Goal: Find contact information: Find contact information

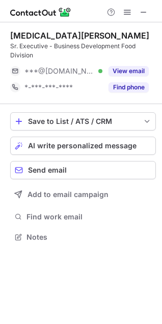
scroll to position [230, 162]
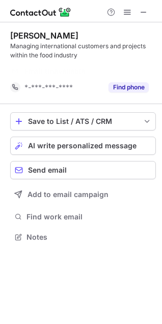
scroll to position [213, 162]
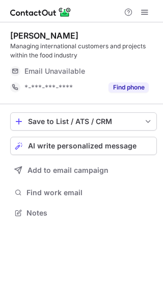
scroll to position [205, 163]
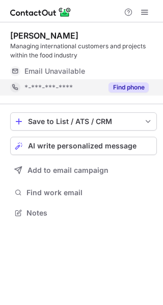
click at [138, 90] on button "Find phone" at bounding box center [128, 87] width 40 height 10
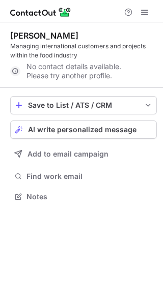
scroll to position [189, 163]
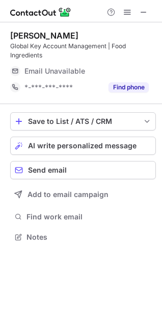
scroll to position [230, 162]
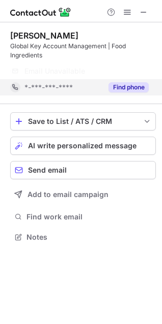
click at [121, 83] on button "Find phone" at bounding box center [128, 87] width 40 height 10
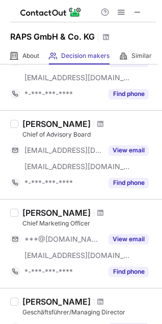
scroll to position [47, 0]
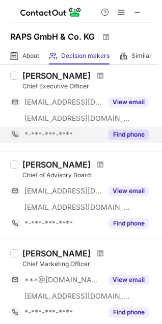
click at [126, 137] on button "Find phone" at bounding box center [128, 135] width 40 height 10
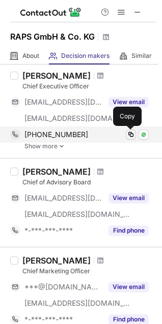
click at [129, 137] on span at bounding box center [131, 135] width 8 height 8
click at [129, 135] on span at bounding box center [131, 135] width 8 height 8
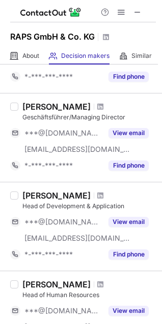
scroll to position [308, 0]
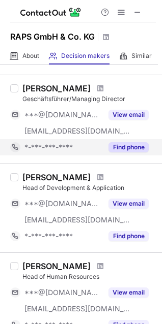
click at [131, 148] on button "Find phone" at bounding box center [128, 147] width 40 height 10
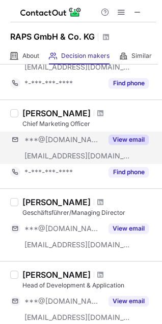
scroll to position [0, 0]
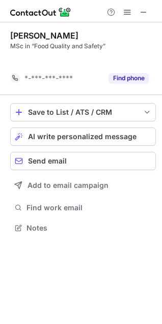
scroll to position [204, 162]
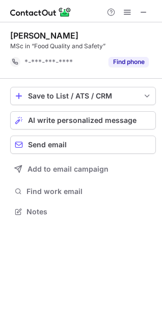
click at [119, 77] on div "[PERSON_NAME] MSc in “Food Quality and Safety” *-***-***-**** Find phone" at bounding box center [82, 50] width 145 height 56
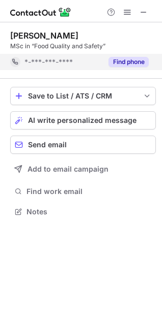
click at [128, 64] on button "Find phone" at bounding box center [128, 62] width 40 height 10
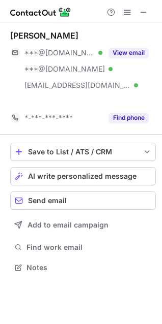
scroll to position [244, 162]
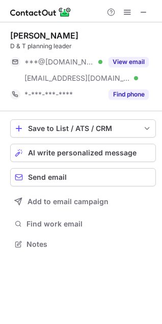
scroll to position [237, 162]
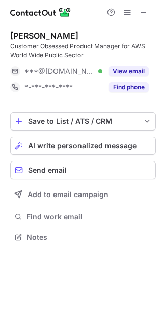
scroll to position [230, 162]
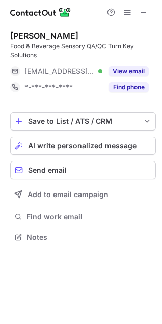
scroll to position [230, 162]
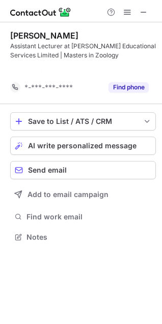
scroll to position [213, 162]
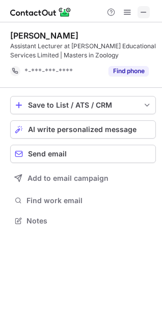
click at [148, 7] on button at bounding box center [143, 12] width 12 height 12
